Goal: Task Accomplishment & Management: Use online tool/utility

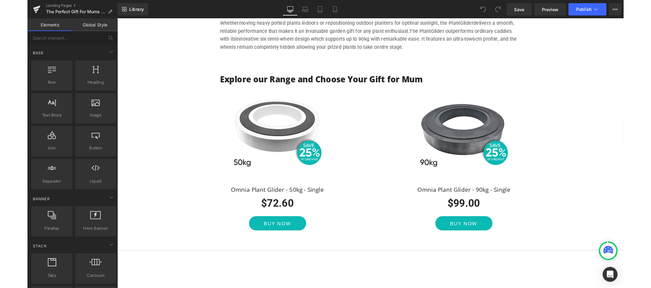
scroll to position [591, 0]
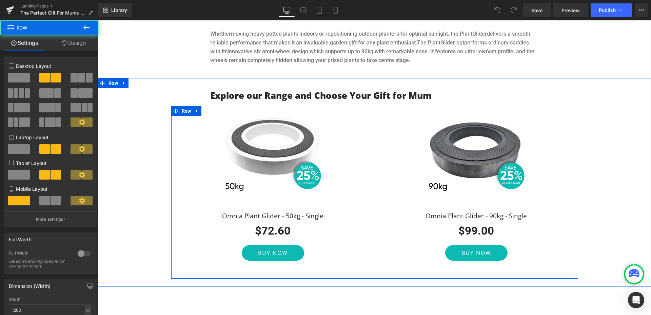
click at [345, 182] on div "Sale Off (P) Image Omnia Plant Glider - 50kg - Single (P) Title $72.60 $0 (P) P…" at bounding box center [272, 184] width 203 height 153
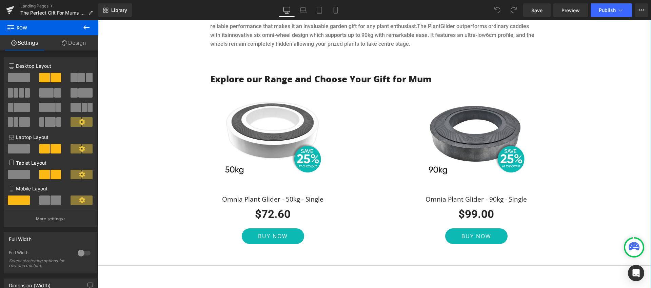
scroll to position [608, 0]
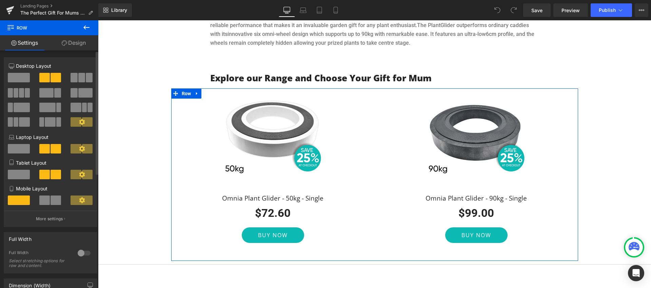
click at [79, 78] on span at bounding box center [81, 77] width 7 height 9
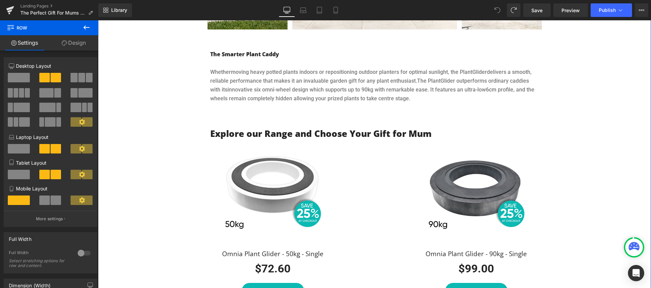
scroll to position [553, 0]
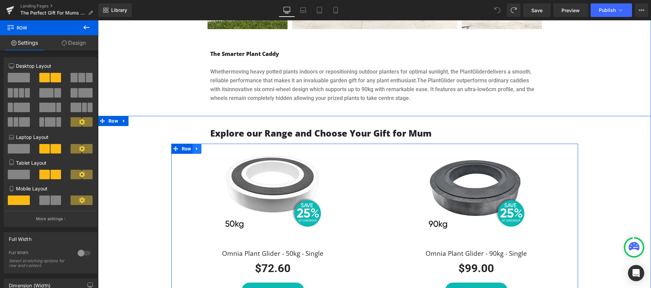
click at [197, 146] on icon at bounding box center [197, 148] width 5 height 5
click at [204, 146] on icon at bounding box center [205, 148] width 5 height 5
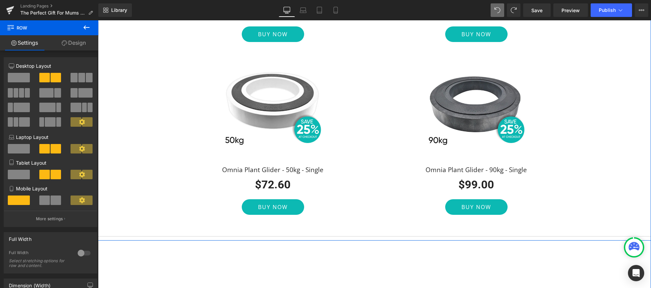
scroll to position [809, 0]
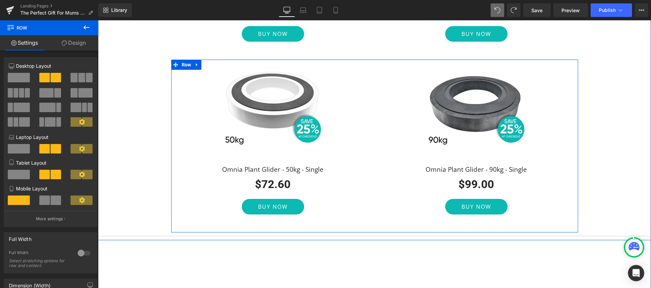
click at [196, 82] on div "Sale Off (P) Image Omnia Plant Glider - 50kg - Single (P) Title $72.60 $0 (P) P…" at bounding box center [272, 138] width 203 height 153
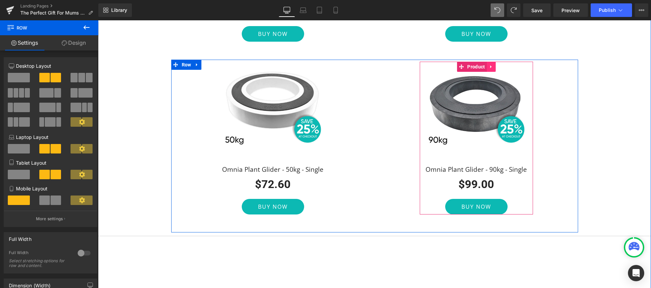
click at [493, 64] on icon at bounding box center [491, 66] width 5 height 5
click at [496, 64] on icon at bounding box center [495, 66] width 5 height 5
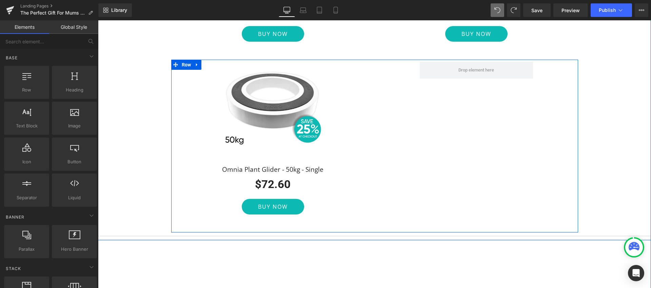
click at [357, 118] on div "Sale Off (P) Image Omnia Plant Glider - 50kg - Single (P) Title $72.60 $0 (P) P…" at bounding box center [272, 138] width 203 height 153
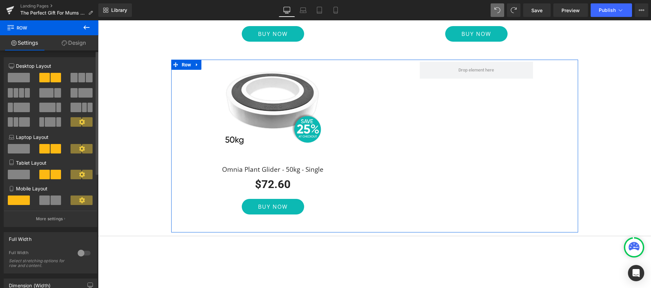
click at [14, 75] on span at bounding box center [19, 77] width 22 height 9
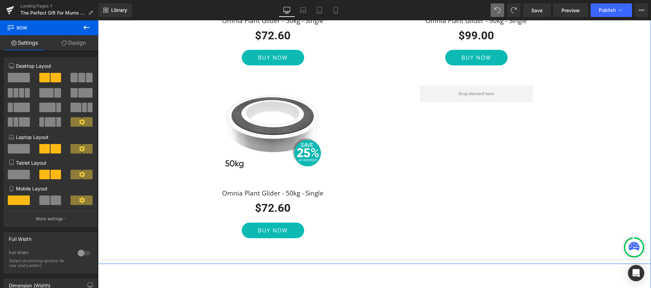
scroll to position [792, 0]
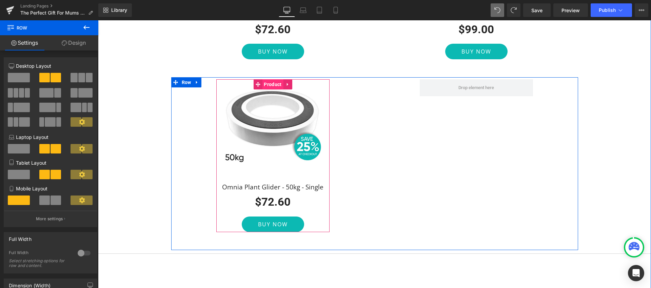
click at [272, 79] on span "Product" at bounding box center [272, 84] width 21 height 10
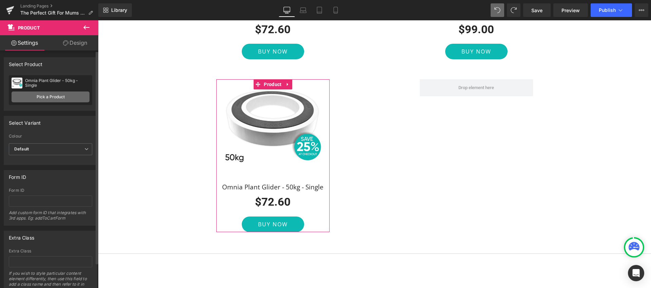
click at [45, 97] on link "Pick a Product" at bounding box center [51, 97] width 78 height 11
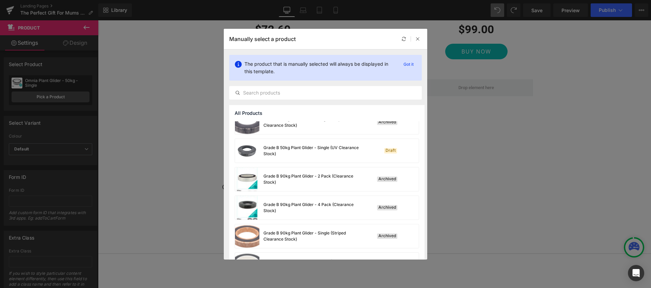
scroll to position [126, 0]
click at [287, 95] on input "text" at bounding box center [326, 93] width 192 height 8
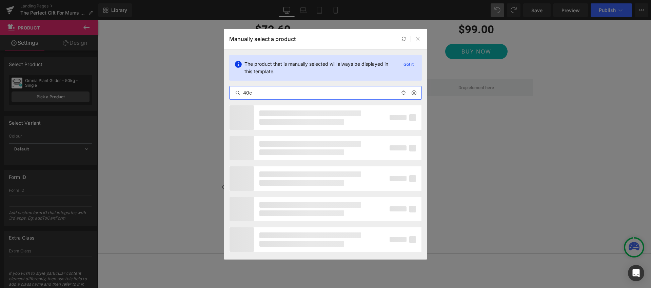
type input "40cm"
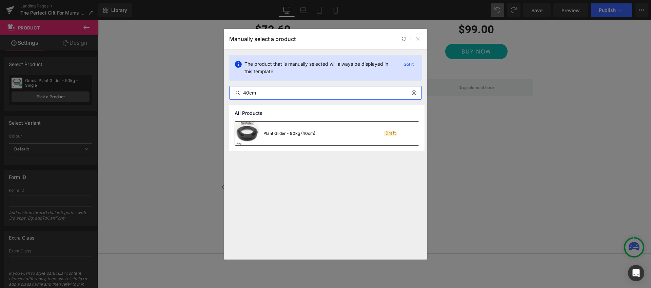
click at [299, 134] on div "Plant Glider - 90kg (40cm)" at bounding box center [289, 134] width 52 height 6
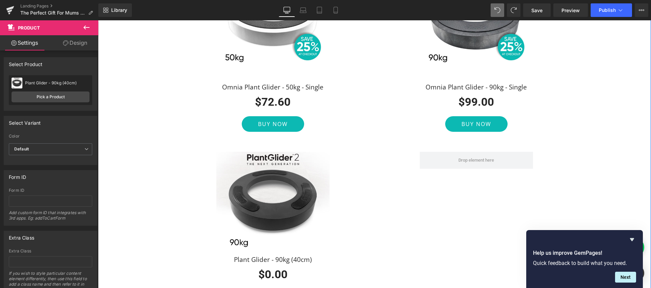
scroll to position [725, 0]
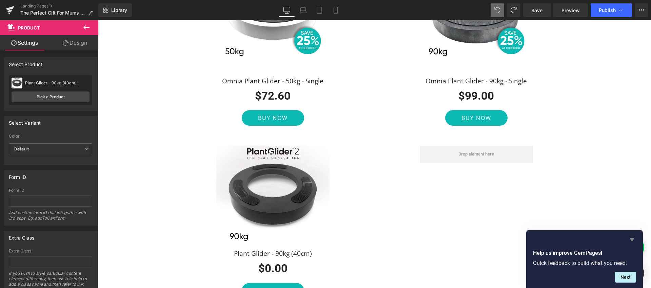
click at [631, 240] on icon "Hide survey" at bounding box center [632, 239] width 4 height 3
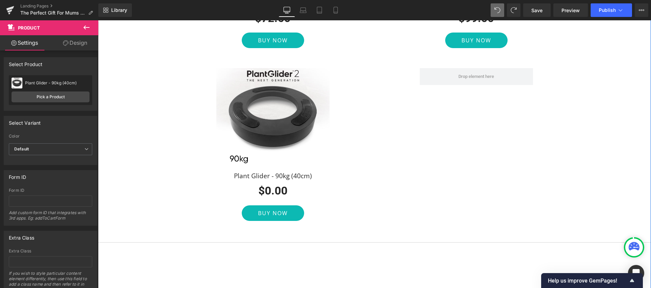
scroll to position [804, 0]
